Goal: Information Seeking & Learning: Learn about a topic

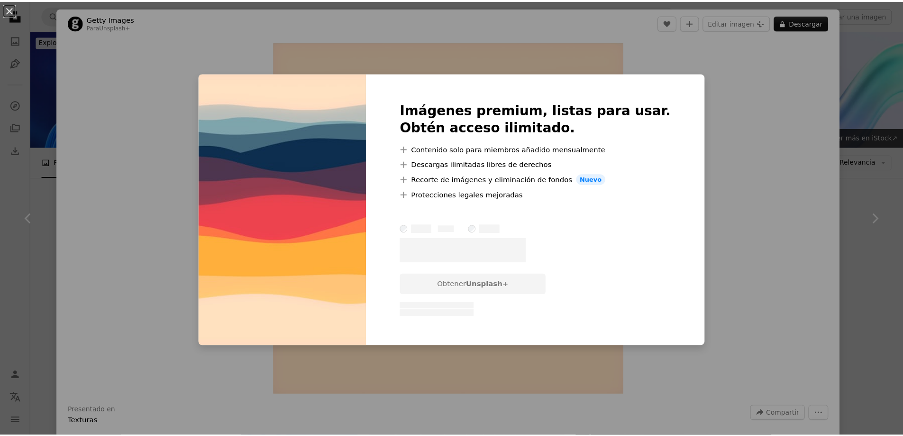
scroll to position [995, 0]
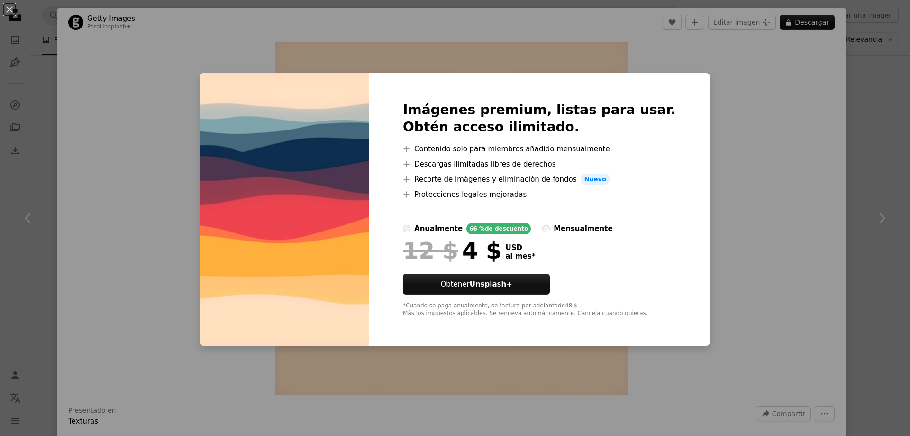
click at [230, 64] on div "An X shape Imágenes premium, listas para usar. Obtén acceso ilimitado. A plus s…" at bounding box center [455, 218] width 910 height 436
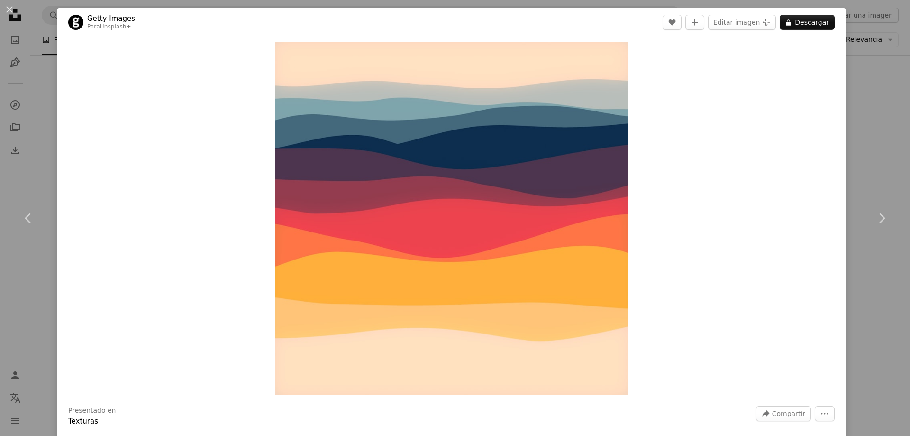
click at [45, 89] on div "An X shape Chevron left Chevron right Getty Images Para Unsplash+ A heart A plu…" at bounding box center [455, 218] width 910 height 436
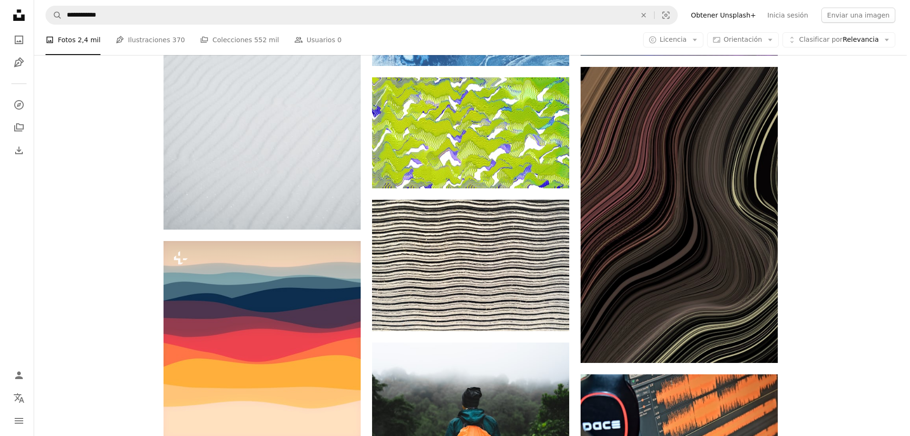
scroll to position [1059, 0]
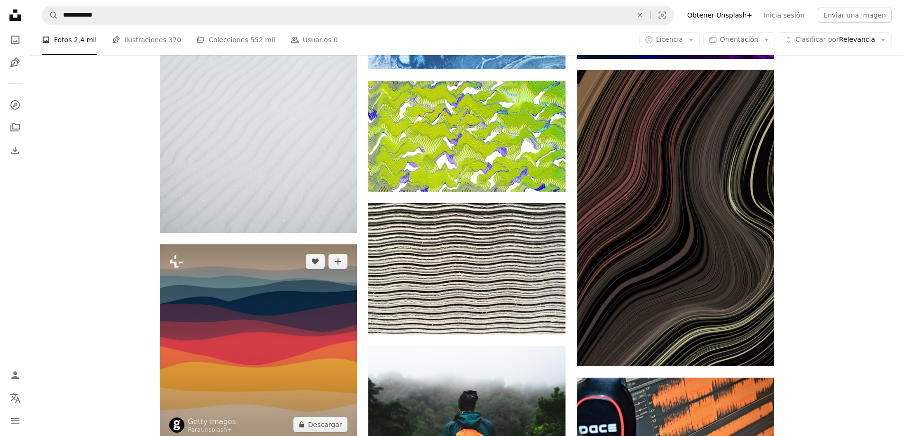
click at [288, 244] on img at bounding box center [258, 342] width 197 height 197
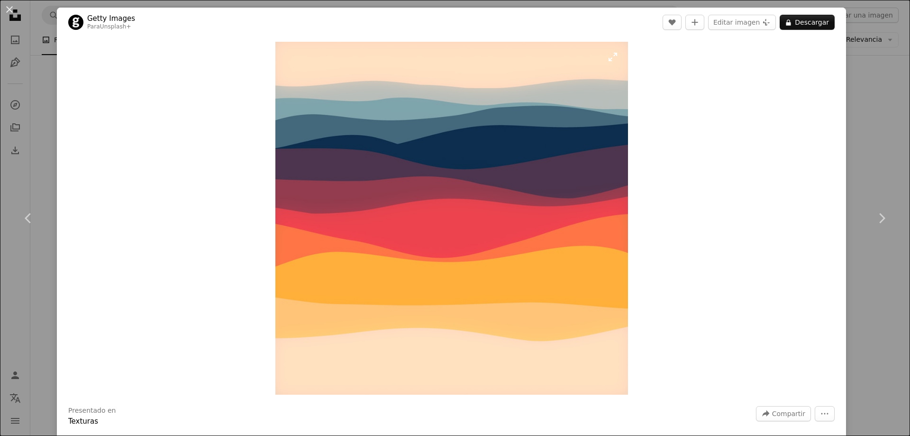
click at [612, 59] on img "Ampliar en esta imagen" at bounding box center [451, 218] width 353 height 353
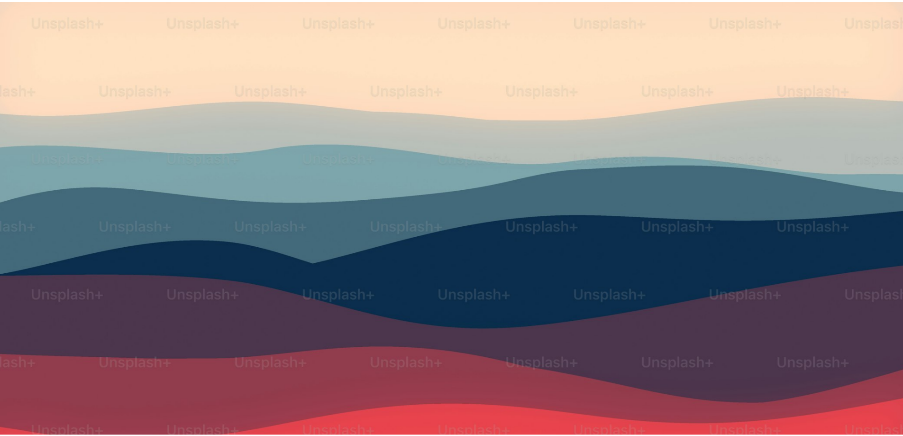
scroll to position [231, 0]
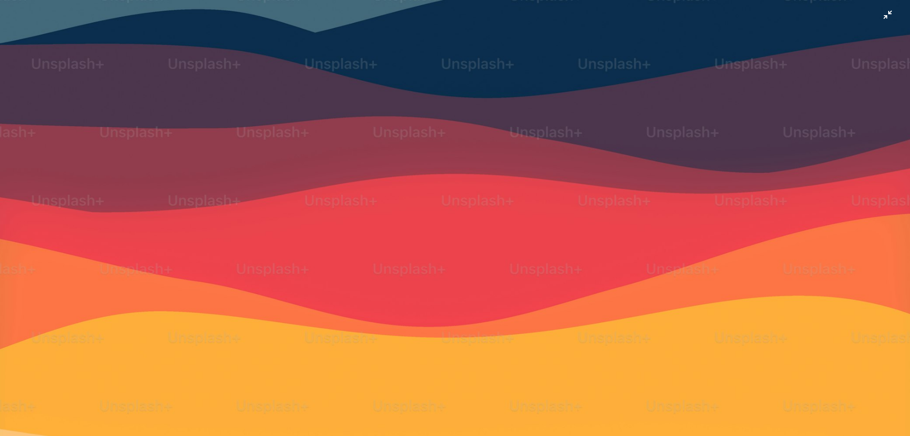
click at [545, 220] on img "Reducir el zoom en esta imagen" at bounding box center [455, 224] width 911 height 911
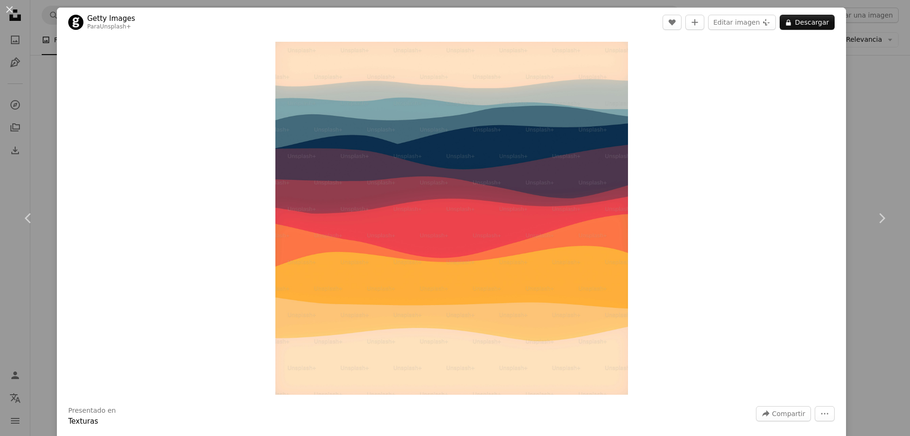
click at [48, 75] on div "An X shape Chevron left Chevron right Getty Images Para Unsplash+ A heart A plu…" at bounding box center [455, 218] width 910 height 436
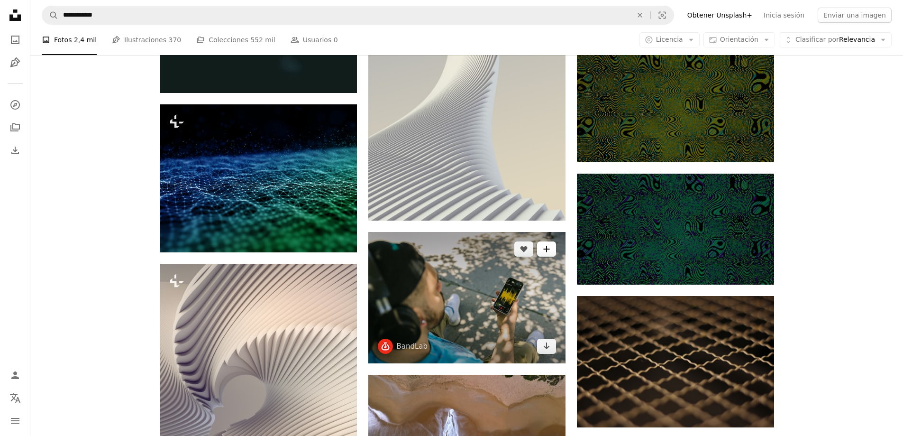
scroll to position [2339, 0]
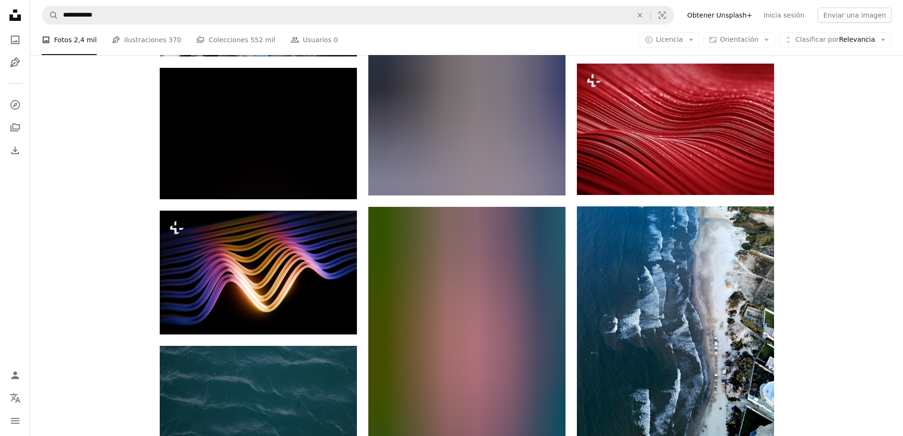
scroll to position [7364, 0]
